Goal: Navigation & Orientation: Find specific page/section

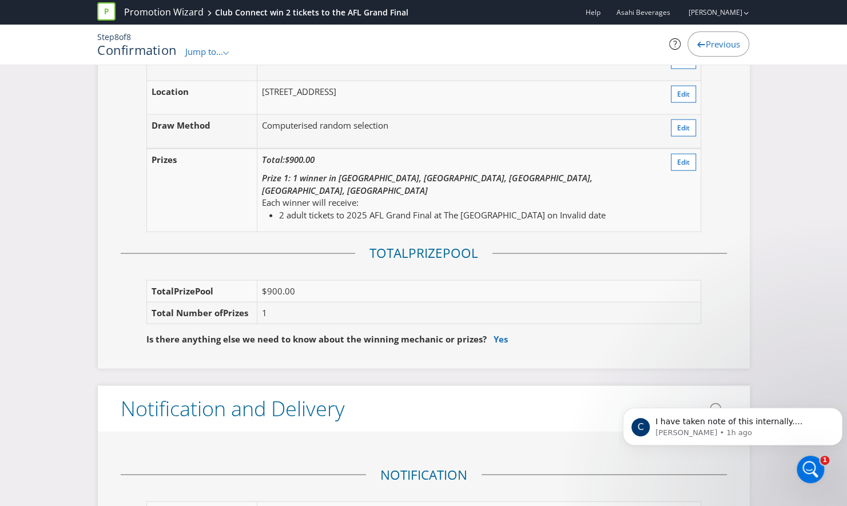
scroll to position [1262, 0]
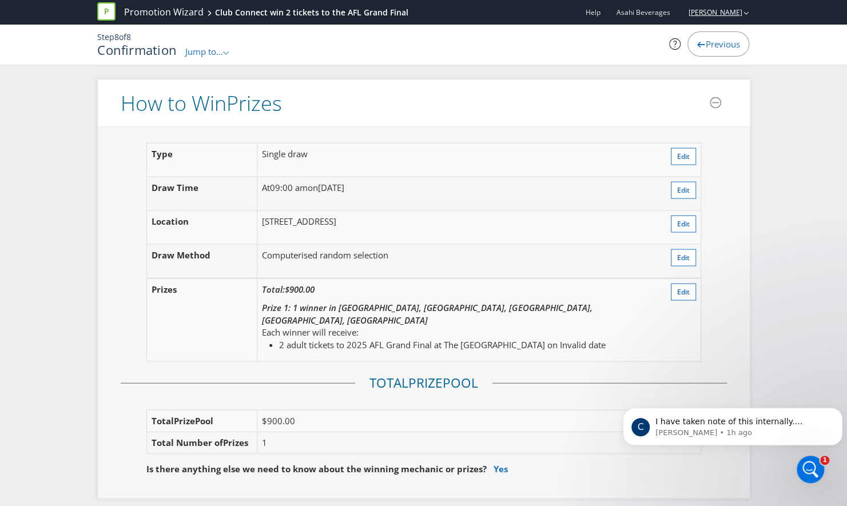
click at [716, 13] on link "[PERSON_NAME]" at bounding box center [709, 12] width 65 height 10
click at [714, 13] on link "[PERSON_NAME]" at bounding box center [709, 12] width 65 height 10
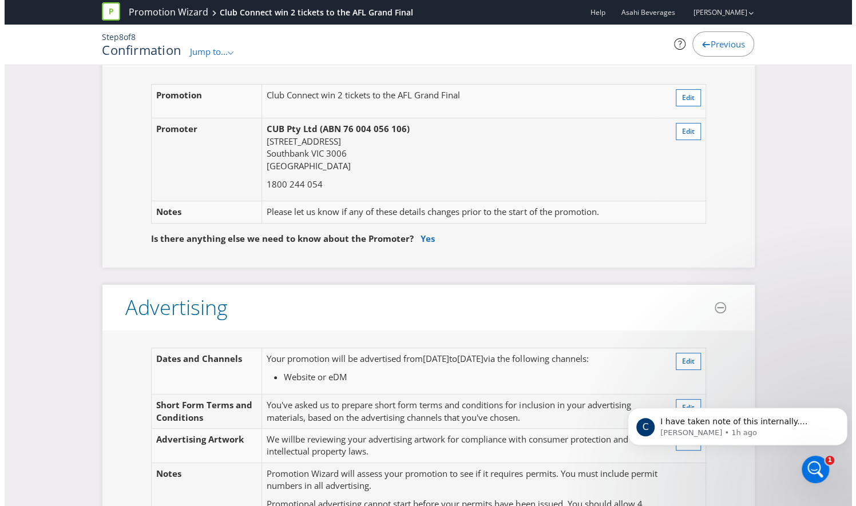
scroll to position [0, 0]
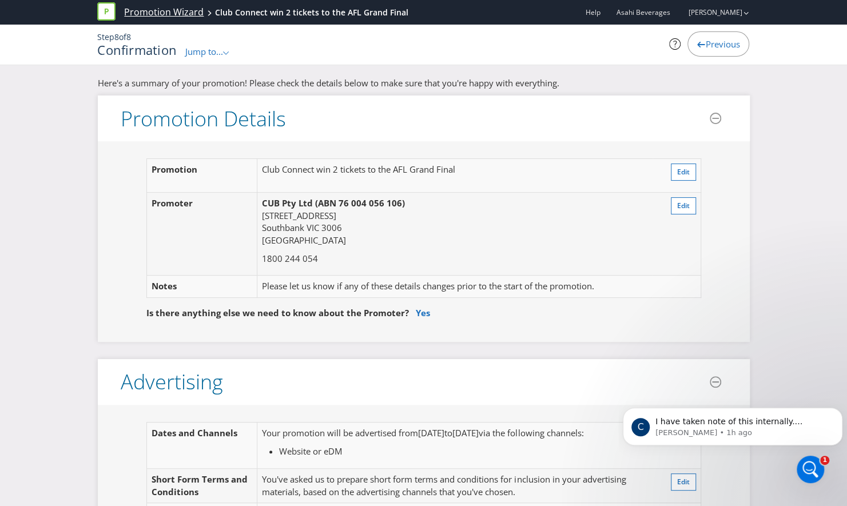
click at [135, 17] on link "Promotion Wizard" at bounding box center [164, 12] width 80 height 13
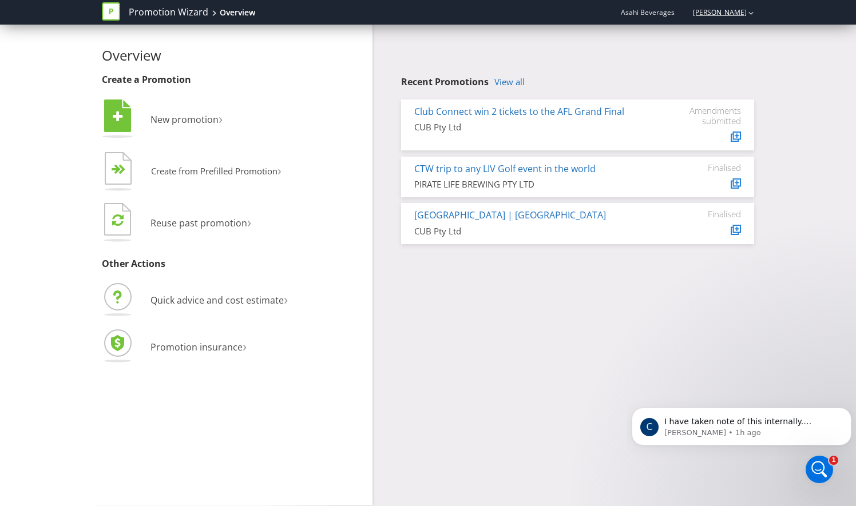
click at [716, 9] on link "[PERSON_NAME]" at bounding box center [713, 12] width 65 height 10
click at [506, 80] on link "View all" at bounding box center [509, 82] width 30 height 10
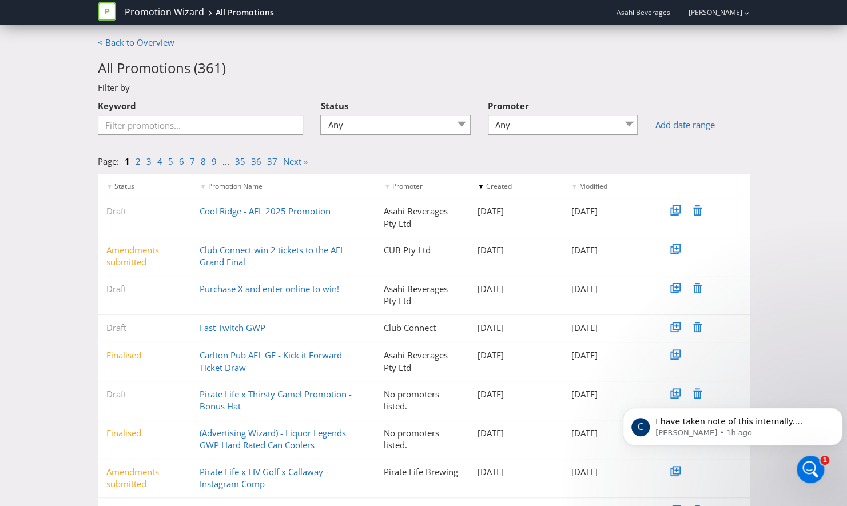
click at [118, 50] on div "< Back to Overview All Promotions ( 361 ) Filter by Keyword Status Any Draft Un…" at bounding box center [423, 321] width 669 height 569
click at [113, 34] on div "Promotion Wizard All Promotions Asahi Beverages [PERSON_NAME] < Back to Overvie…" at bounding box center [423, 302] width 847 height 605
click at [122, 47] on link "< Back to Overview" at bounding box center [136, 42] width 77 height 11
